Goal: Check status: Check status

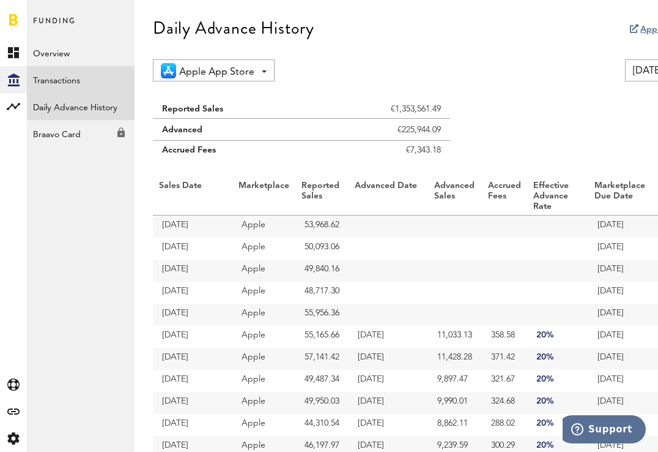
click at [63, 79] on link "Transactions" at bounding box center [81, 79] width 108 height 27
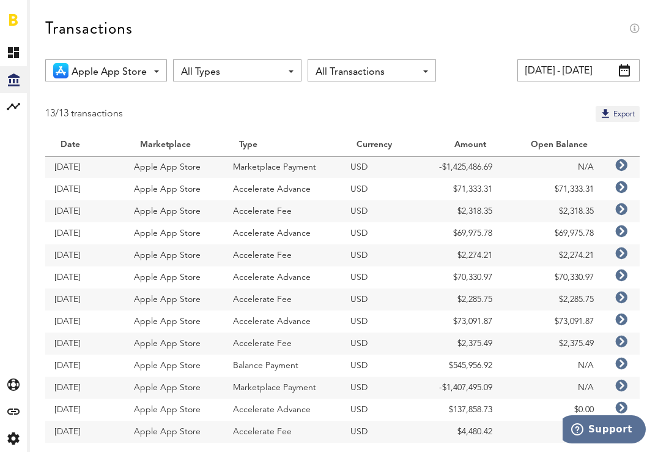
click at [625, 70] on span at bounding box center [624, 70] width 11 height 12
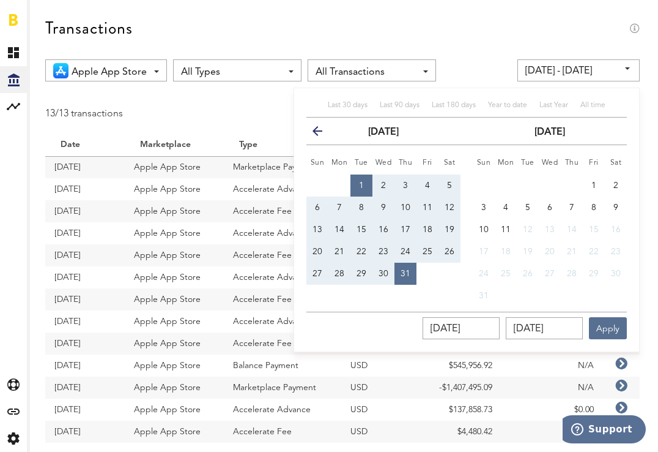
click at [251, 110] on div "13/13 transactions Export" at bounding box center [342, 114] width 595 height 16
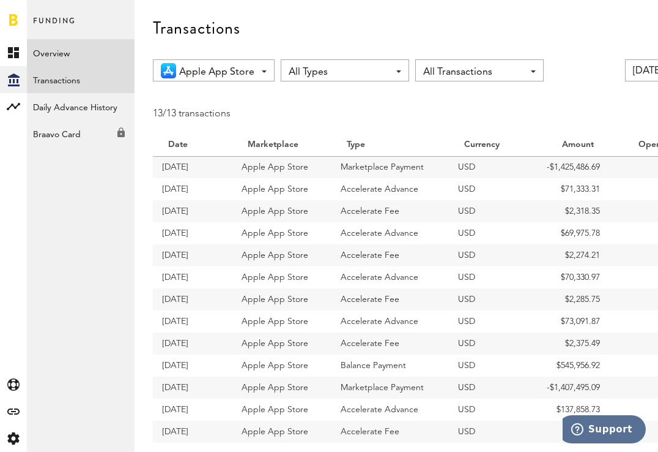
click at [72, 52] on link "Overview" at bounding box center [81, 52] width 108 height 27
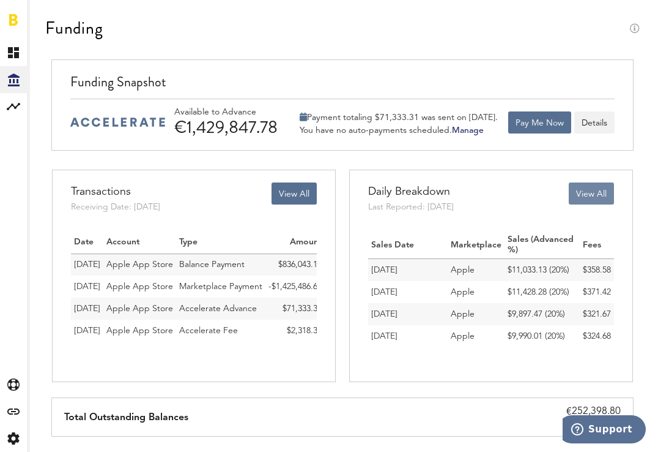
click at [589, 196] on button "View All" at bounding box center [591, 193] width 45 height 22
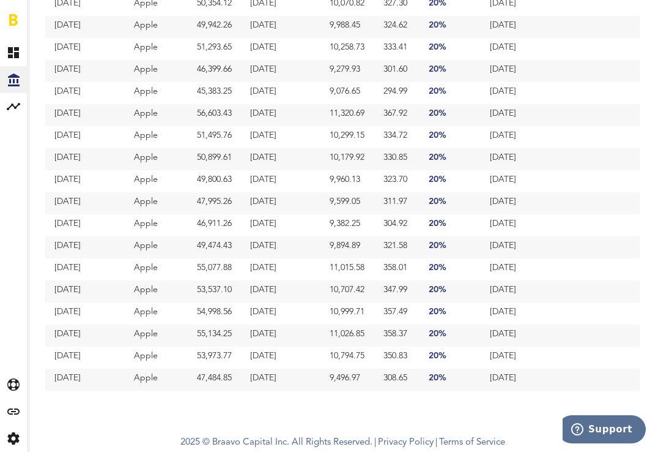
scroll to position [508, 0]
